Goal: Task Accomplishment & Management: Manage account settings

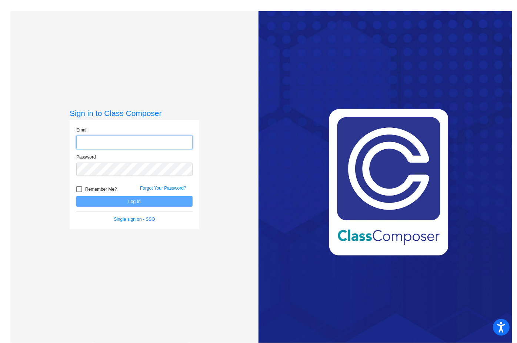
type input "[EMAIL_ADDRESS][DOMAIN_NAME]"
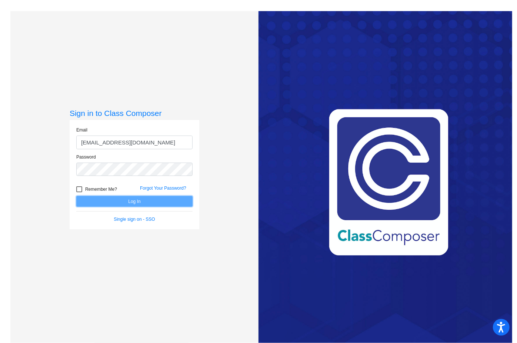
click at [122, 202] on button "Log In" at bounding box center [134, 201] width 116 height 11
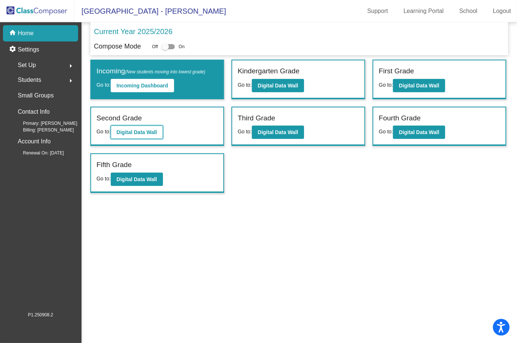
click at [140, 134] on b "Digital Data Wall" at bounding box center [137, 132] width 40 height 6
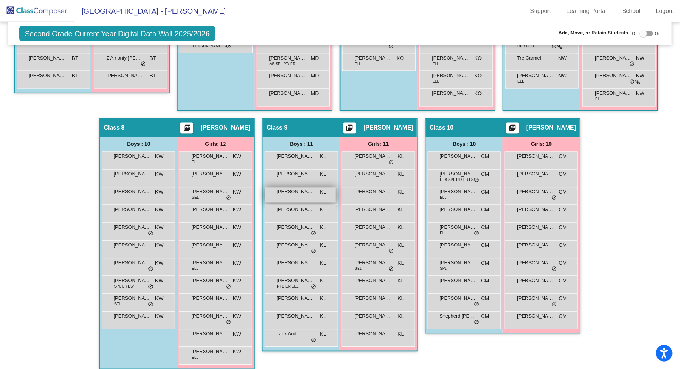
scroll to position [639, 0]
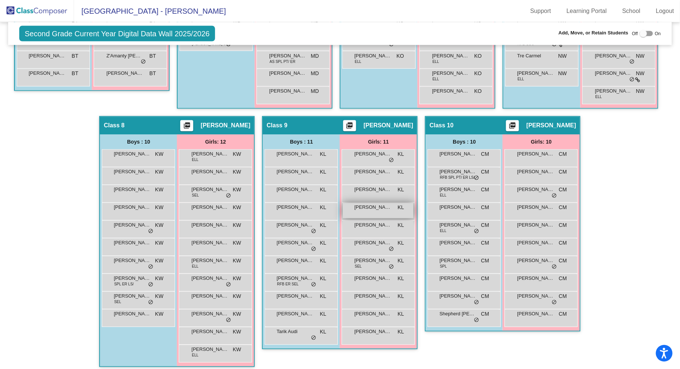
click at [391, 207] on span "[PERSON_NAME]" at bounding box center [372, 207] width 37 height 7
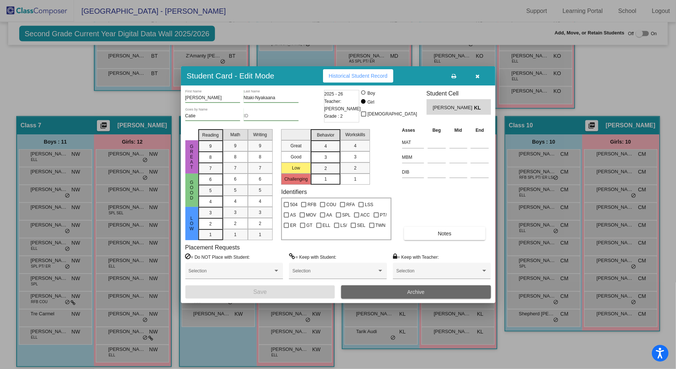
click at [386, 292] on button "Archive" at bounding box center [416, 291] width 150 height 13
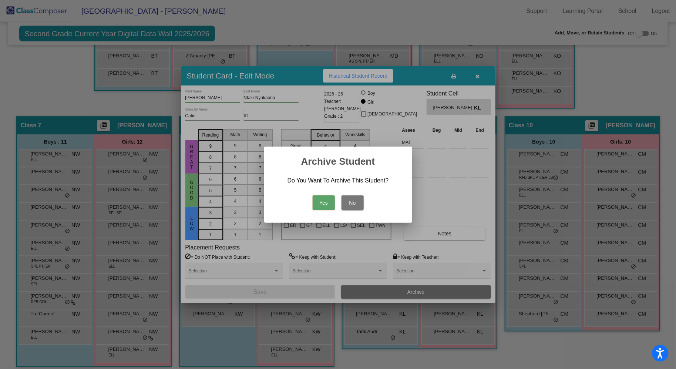
click at [327, 204] on button "Yes" at bounding box center [324, 202] width 22 height 15
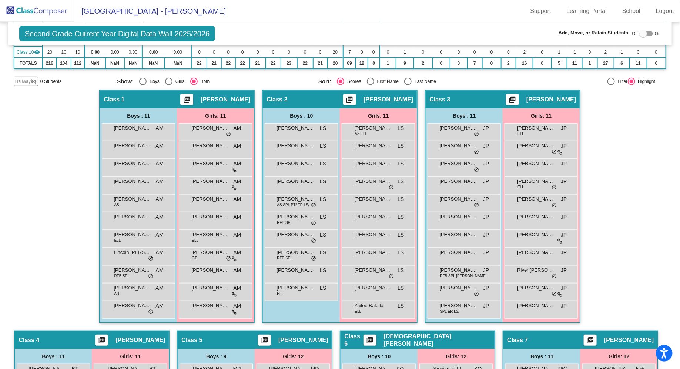
scroll to position [165, 0]
